Goal: Find contact information: Find contact information

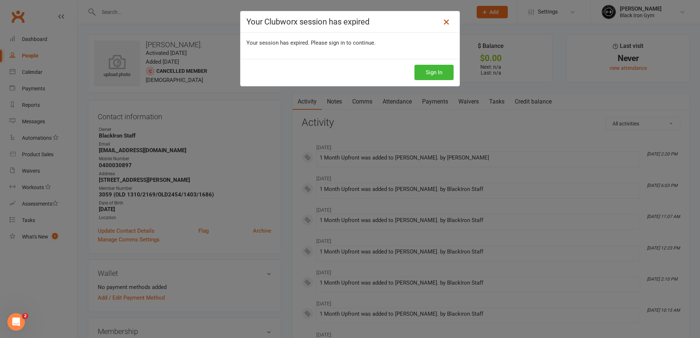
click at [443, 22] on icon at bounding box center [446, 22] width 9 height 9
click at [442, 22] on icon at bounding box center [446, 22] width 9 height 9
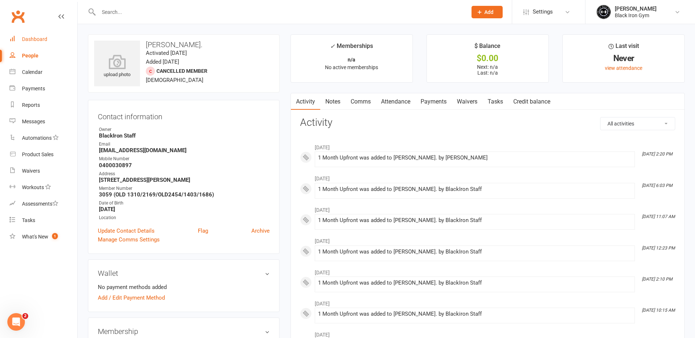
click at [31, 39] on div "Dashboard" at bounding box center [34, 39] width 25 height 6
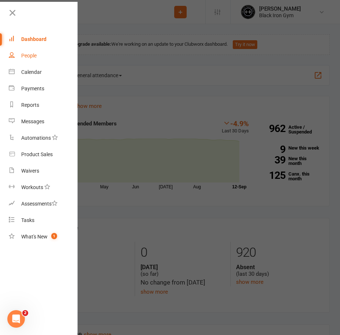
click at [34, 54] on div "People" at bounding box center [28, 56] width 15 height 6
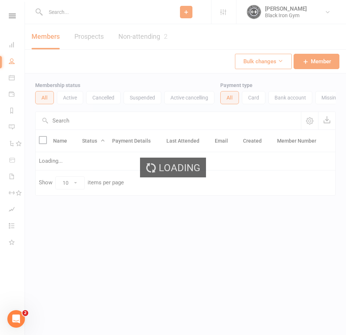
click at [68, 10] on div "Loading" at bounding box center [173, 167] width 346 height 335
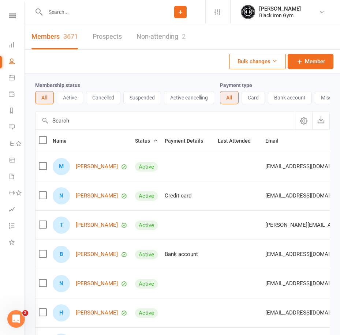
click at [68, 10] on input "text" at bounding box center [99, 12] width 112 height 10
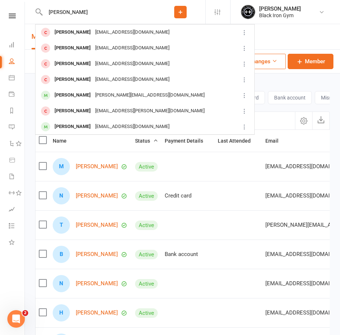
click at [112, 14] on input "DANIEL BO" at bounding box center [99, 12] width 112 height 10
click at [89, 16] on input "DANIEL BO" at bounding box center [99, 12] width 112 height 10
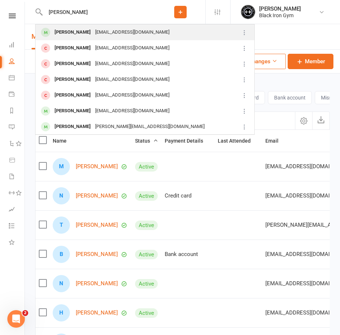
type input "DANIEL BOASE"
click at [93, 36] on div "dboase04@gmail.com" at bounding box center [132, 32] width 79 height 11
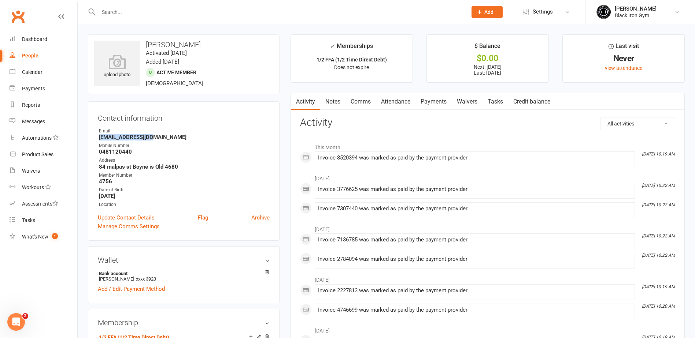
drag, startPoint x: 156, startPoint y: 137, endPoint x: 78, endPoint y: 138, distance: 78.0
copy strong "dboase04@gmail.com"
drag, startPoint x: 131, startPoint y: 153, endPoint x: 93, endPoint y: 155, distance: 38.5
click at [93, 155] on div "Contact information Owner Email dboase04@gmail.com Mobile Number 0481120440 Add…" at bounding box center [184, 171] width 192 height 140
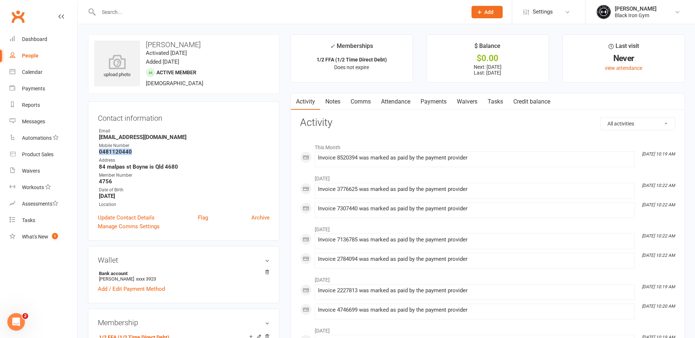
copy strong "0481120440"
click at [150, 5] on div at bounding box center [275, 12] width 374 height 24
click at [148, 17] on div at bounding box center [275, 12] width 374 height 24
click at [144, 13] on input "text" at bounding box center [278, 12] width 365 height 10
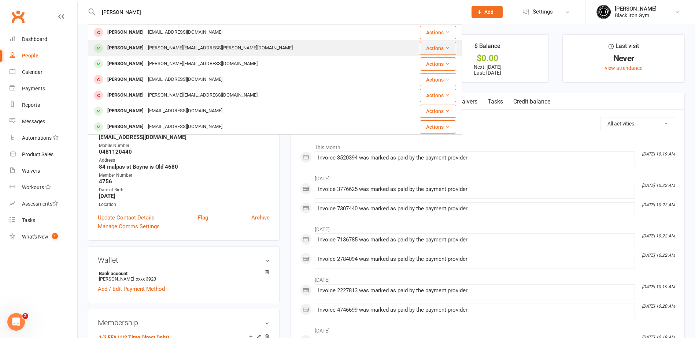
type input "CHRIS DUNN"
click at [146, 47] on div "christopher.dunne@whitehavencoal.com.au" at bounding box center [220, 48] width 149 height 11
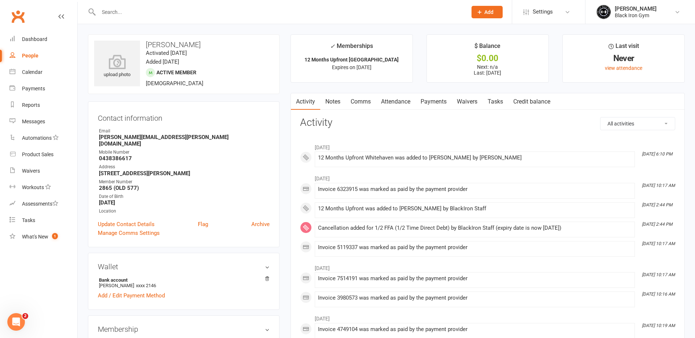
click at [136, 19] on div at bounding box center [275, 12] width 374 height 24
click at [137, 9] on input "text" at bounding box center [278, 12] width 365 height 10
click at [23, 60] on link "People" at bounding box center [44, 56] width 68 height 16
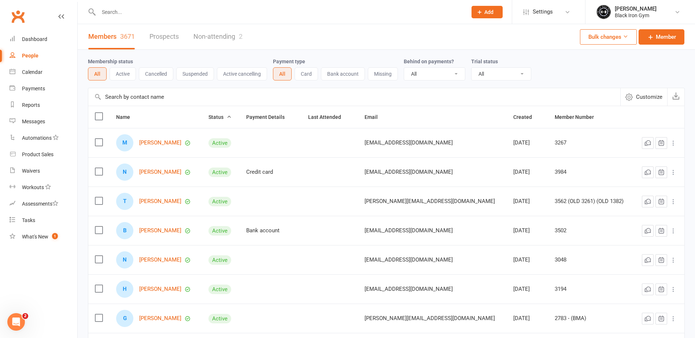
click at [122, 14] on input "text" at bounding box center [278, 12] width 365 height 10
click at [126, 11] on input "text" at bounding box center [278, 12] width 365 height 10
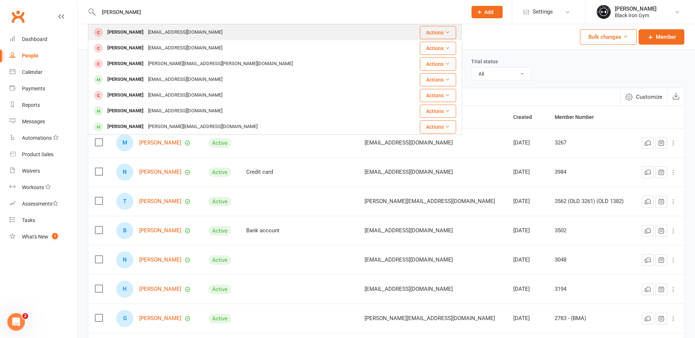
type input "jason caine"
click at [150, 30] on div "Jasoncaine88@hotmail.com" at bounding box center [185, 32] width 79 height 11
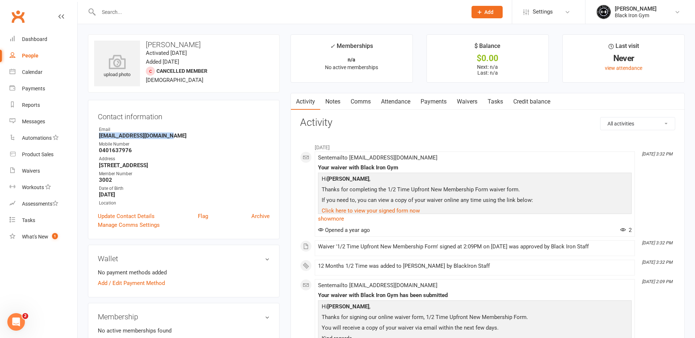
drag, startPoint x: 171, startPoint y: 135, endPoint x: 97, endPoint y: 138, distance: 73.7
click at [97, 138] on div "Contact information Owner Email Jasoncaine88@hotmail.com Mobile Number 04016379…" at bounding box center [184, 170] width 192 height 140
copy strong "Jasoncaine88@hotmail.com"
drag, startPoint x: 120, startPoint y: 150, endPoint x: 90, endPoint y: 151, distance: 30.4
click at [90, 151] on div "Contact information Owner Email Jasoncaine88@hotmail.com Mobile Number 04016379…" at bounding box center [184, 170] width 192 height 140
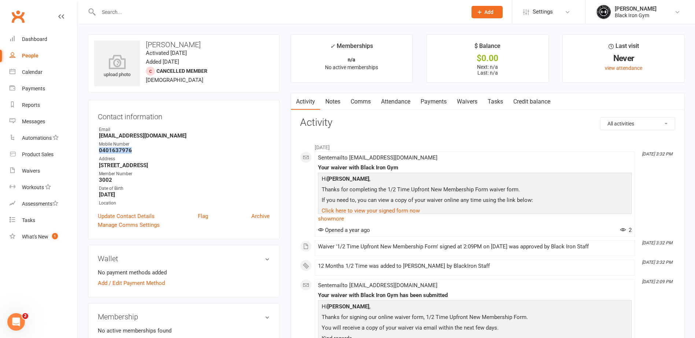
copy strong "0401637976"
click at [23, 56] on div "People" at bounding box center [30, 56] width 16 height 6
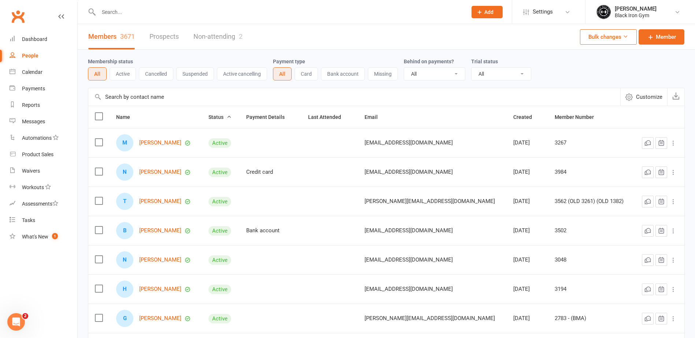
click at [120, 9] on input "text" at bounding box center [278, 12] width 365 height 10
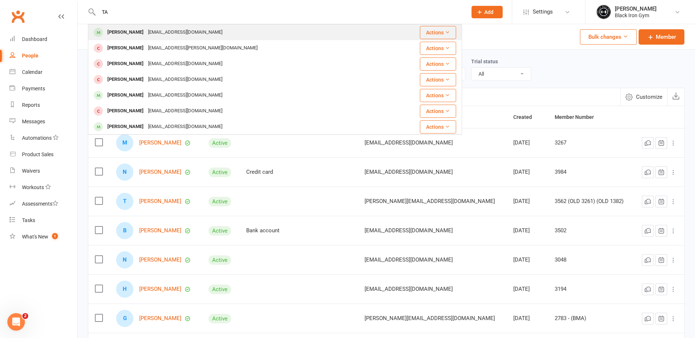
type input "T"
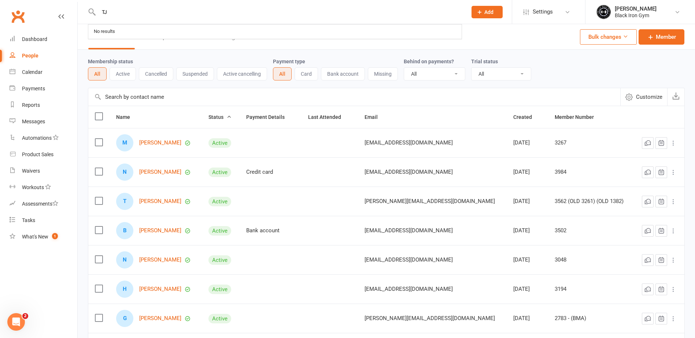
type input "T"
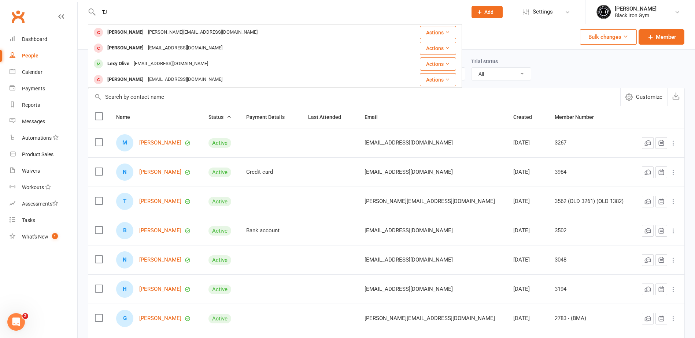
type input "T"
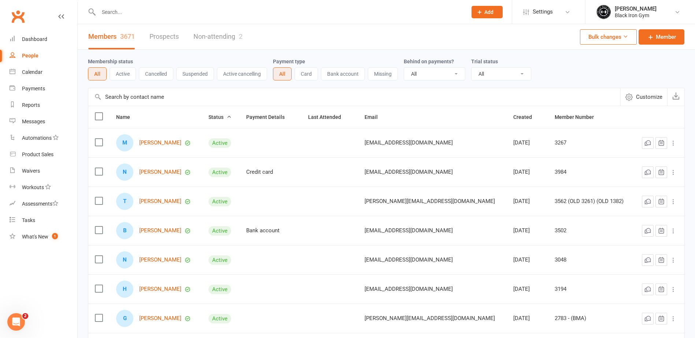
click at [171, 17] on div at bounding box center [275, 12] width 374 height 24
click at [180, 8] on input "text" at bounding box center [278, 12] width 365 height 10
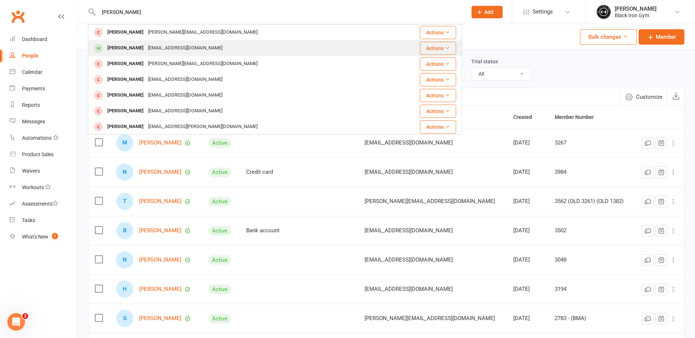
type input "TALIA BURKHARDT"
click at [183, 48] on div "Tahlia.bailee06@gmail.com" at bounding box center [185, 48] width 79 height 11
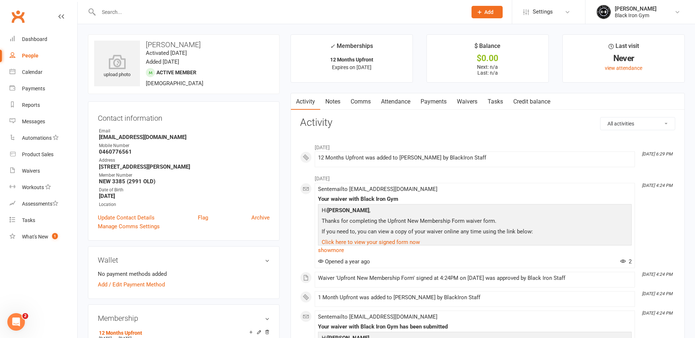
click at [140, 14] on input "text" at bounding box center [278, 12] width 365 height 10
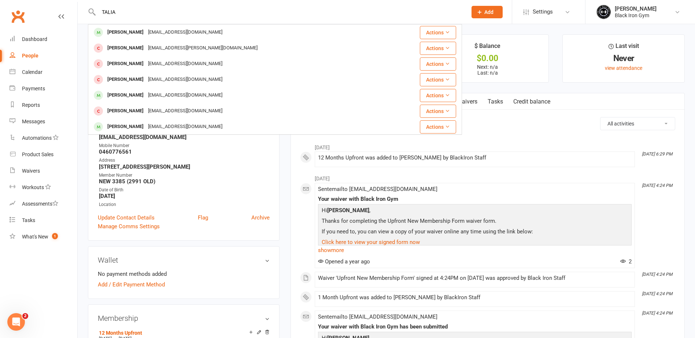
click at [165, 14] on input "TALIA" at bounding box center [278, 12] width 365 height 10
type input "TALIA BURKHARDT"
drag, startPoint x: 161, startPoint y: 17, endPoint x: 66, endPoint y: 8, distance: 95.3
click at [66, 2] on header "TALIA BURKHARDT Shane Burkhardt shane@wgq.com.au Actions Tahlia Brown Tahlia.ba…" at bounding box center [347, 2] width 695 height 0
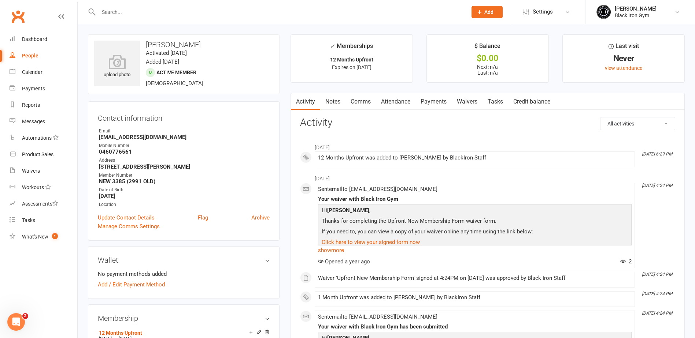
click at [36, 50] on link "People" at bounding box center [44, 56] width 68 height 16
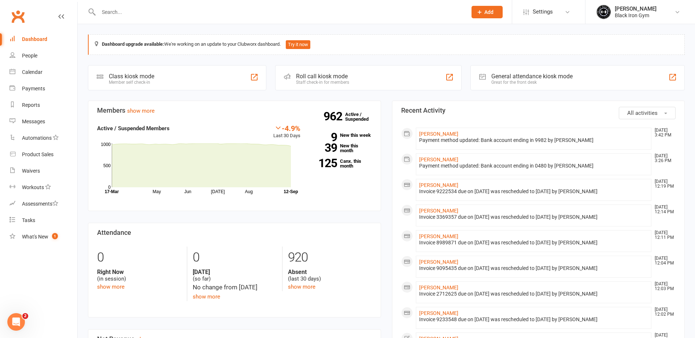
click at [115, 3] on div at bounding box center [275, 12] width 374 height 24
click at [115, 10] on input "text" at bounding box center [278, 12] width 365 height 10
click at [108, 10] on input "text" at bounding box center [278, 12] width 365 height 10
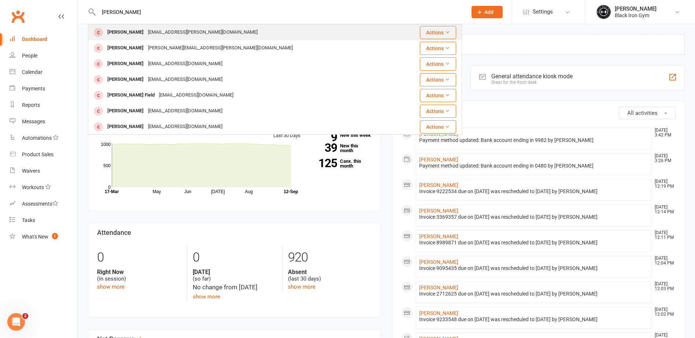
type input "DARCY DREDGE"
click at [126, 32] on div "Darcy Dredge" at bounding box center [125, 32] width 41 height 11
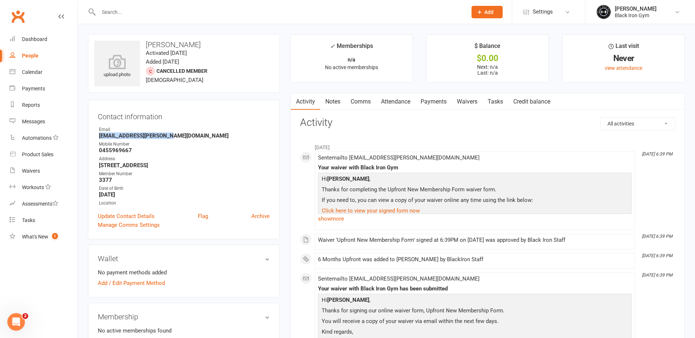
drag, startPoint x: 175, startPoint y: 137, endPoint x: 97, endPoint y: 138, distance: 77.7
click at [97, 138] on div "Contact information Owner Email Dredge.darcy@hotmail.com Mobile Number 04559696…" at bounding box center [184, 170] width 192 height 140
copy strong "Dredge.darcy@hotmail.com"
drag, startPoint x: 135, startPoint y: 148, endPoint x: 93, endPoint y: 148, distance: 42.5
click at [93, 148] on div "Contact information Owner Email Dredge.darcy@hotmail.com Mobile Number 04559696…" at bounding box center [184, 170] width 192 height 140
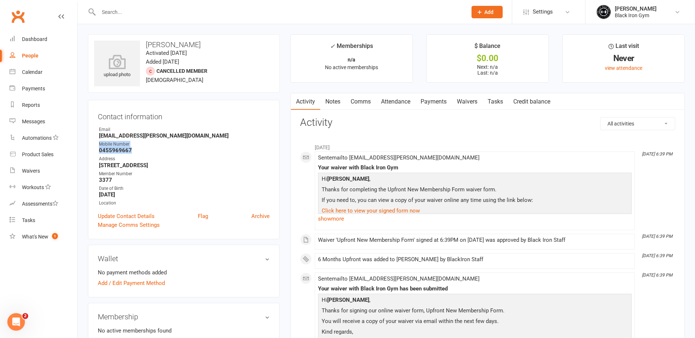
drag, startPoint x: 93, startPoint y: 148, endPoint x: 137, endPoint y: 151, distance: 44.4
click at [137, 151] on strong "0455969667" at bounding box center [184, 150] width 171 height 7
drag, startPoint x: 137, startPoint y: 151, endPoint x: 109, endPoint y: 152, distance: 27.9
click at [109, 152] on strong "0455969667" at bounding box center [184, 150] width 171 height 7
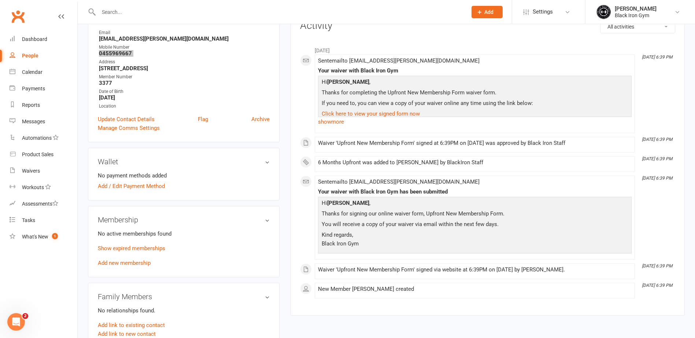
scroll to position [110, 0]
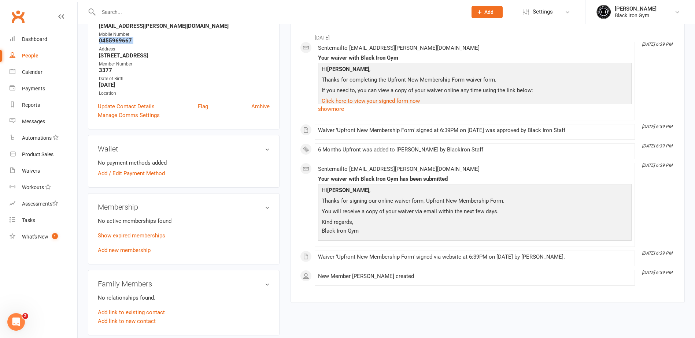
click at [121, 251] on link "Add new membership" at bounding box center [124, 250] width 53 height 7
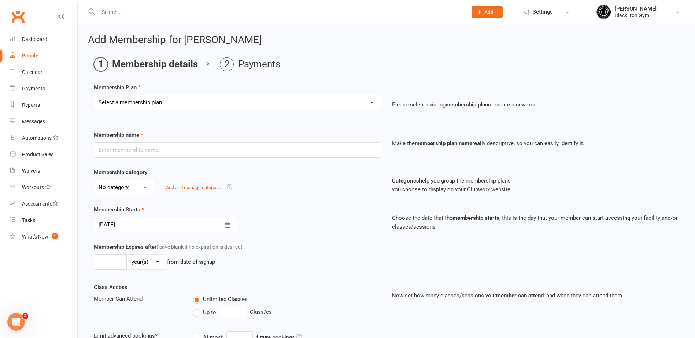
click at [220, 103] on select "Select a membership plan Create new Membership Plan FFA (Direct Debt) 1/2 FFA (…" at bounding box center [237, 102] width 286 height 15
click at [257, 79] on main "Membership details Payments Membership Plan Select a membership plan Create new…" at bounding box center [386, 237] width 597 height 360
